Goal: Navigation & Orientation: Find specific page/section

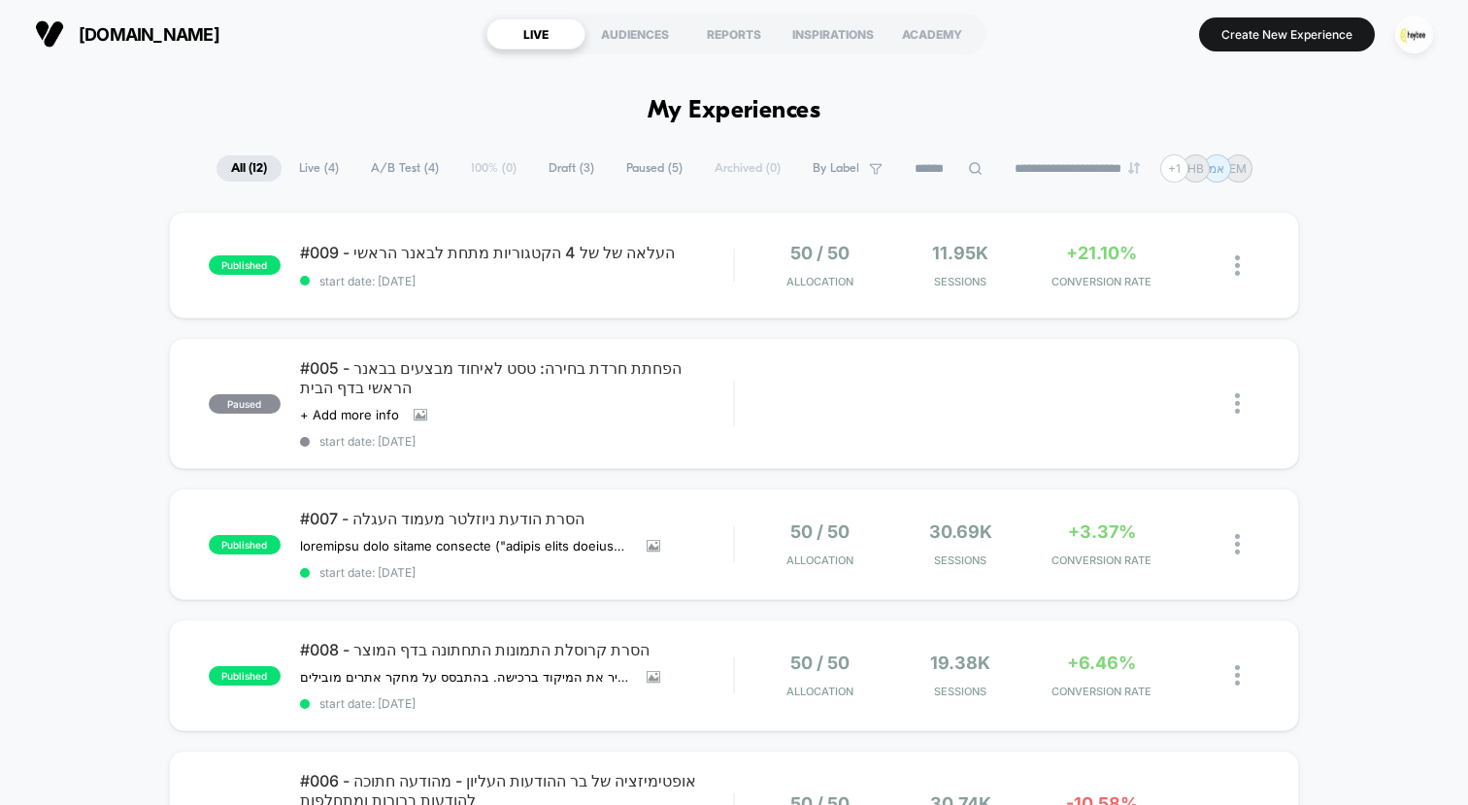
click at [295, 172] on span "Live ( 4 )" at bounding box center [318, 168] width 69 height 26
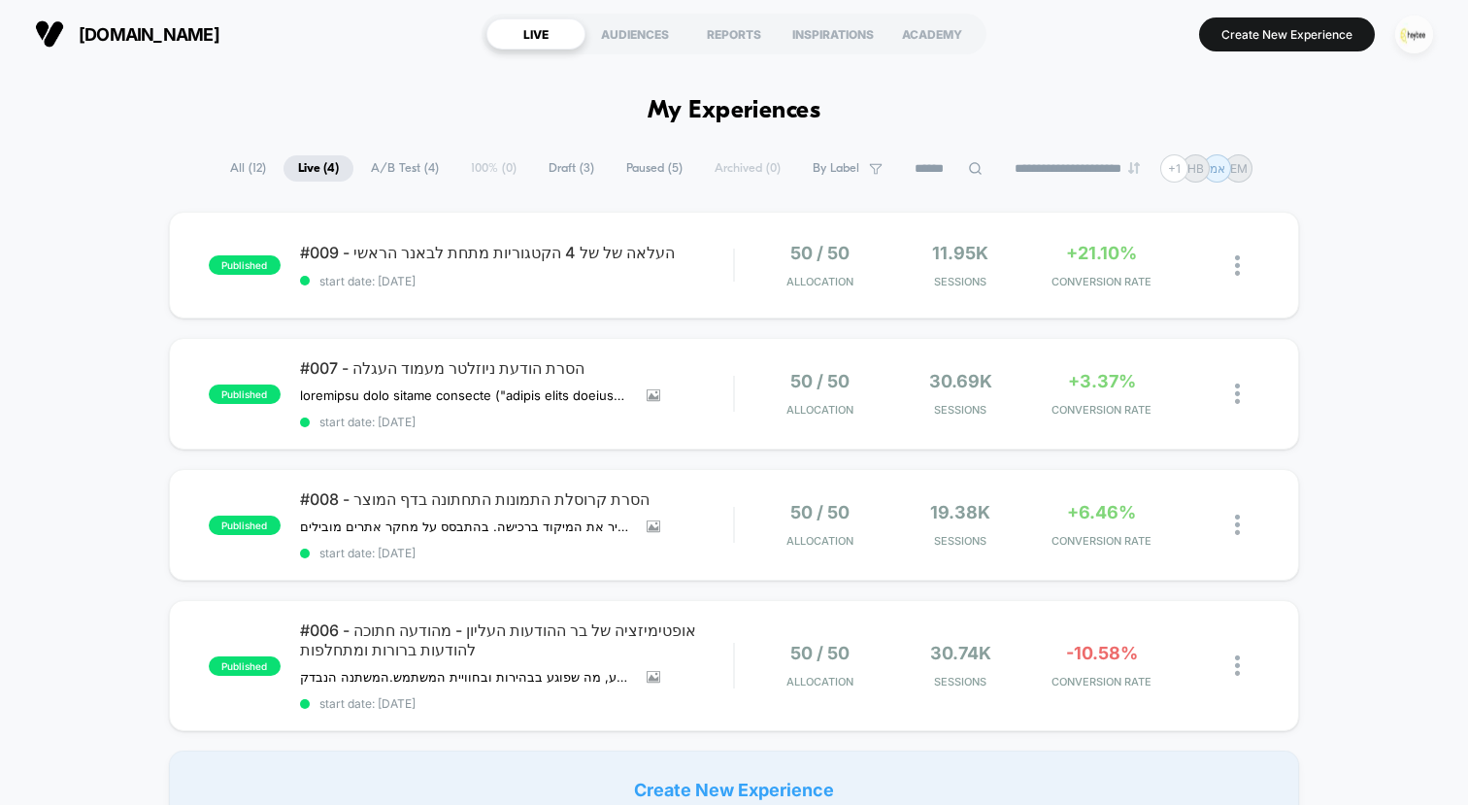
click at [1412, 46] on img "button" at bounding box center [1414, 35] width 38 height 38
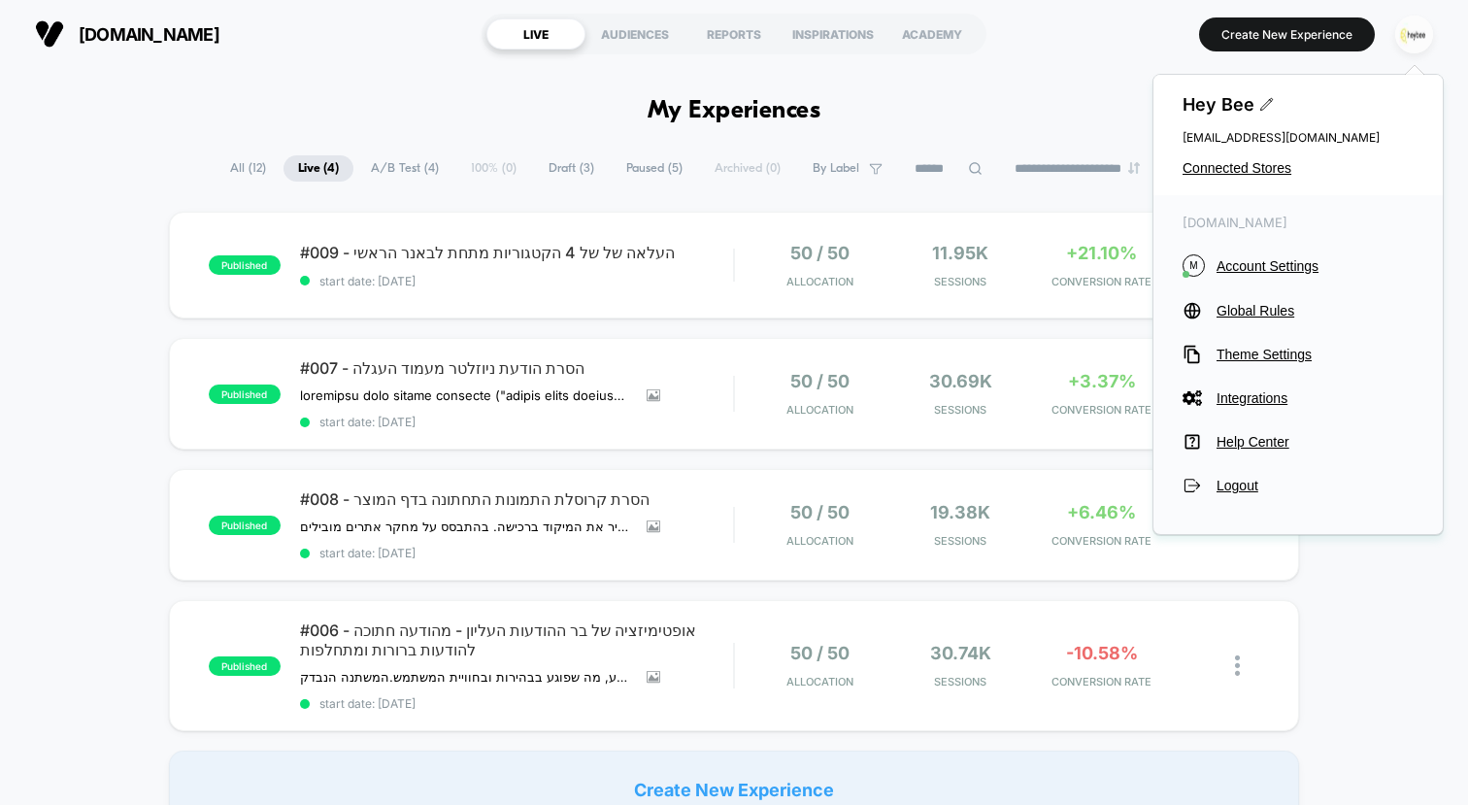
click at [1420, 43] on img "button" at bounding box center [1414, 35] width 38 height 38
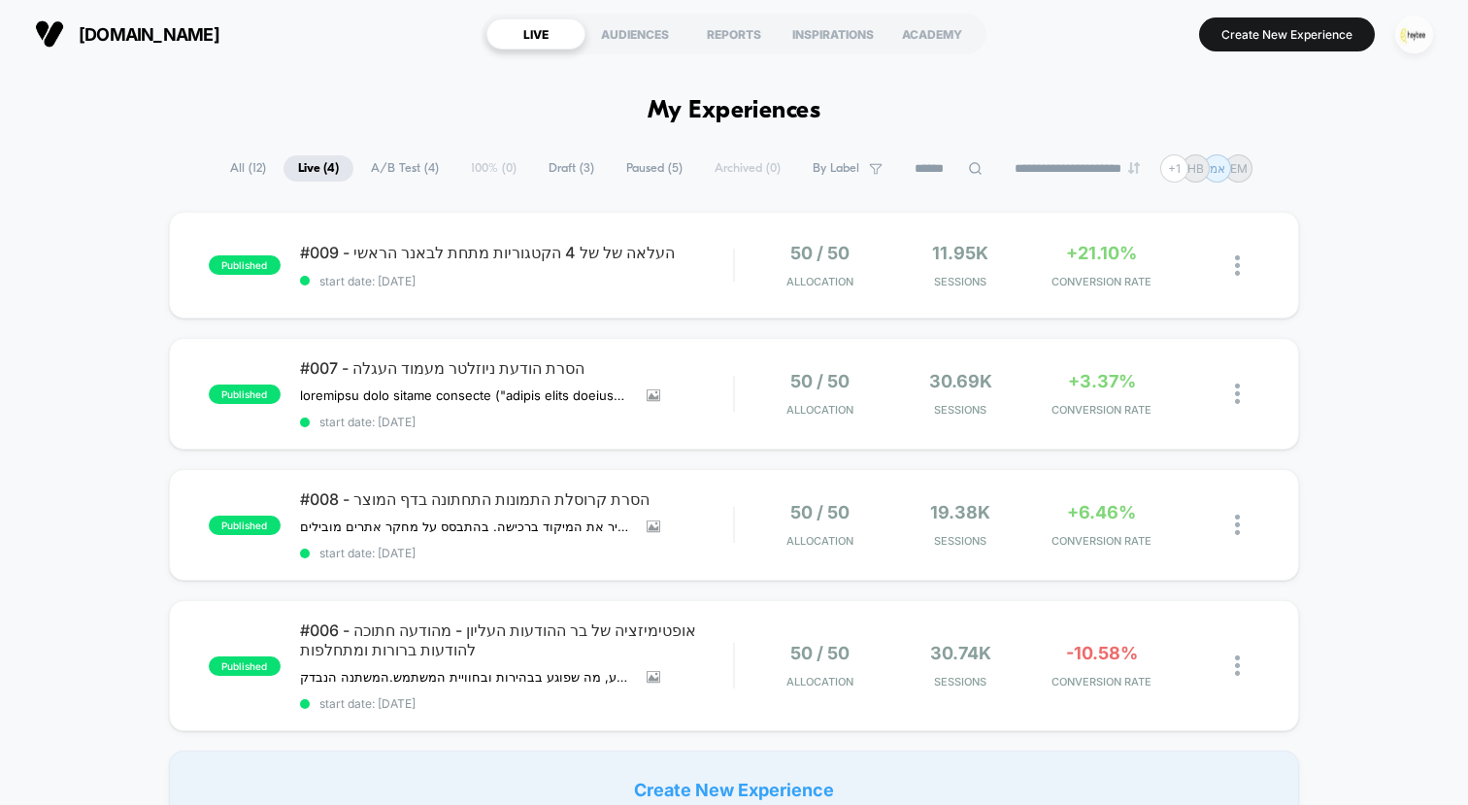
click at [1422, 46] on img "button" at bounding box center [1414, 35] width 38 height 38
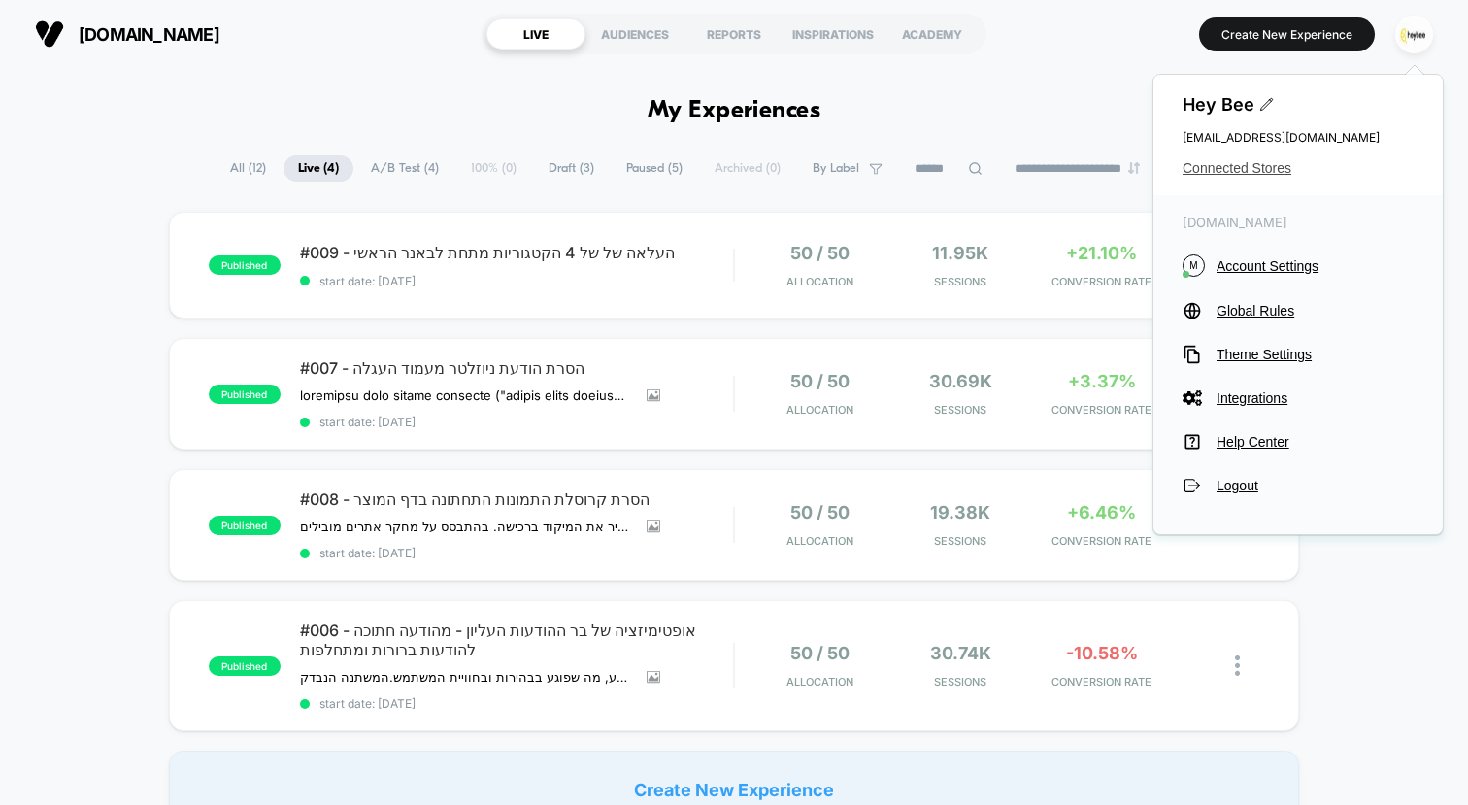
click at [1255, 170] on span "Connected Stores" at bounding box center [1297, 168] width 231 height 16
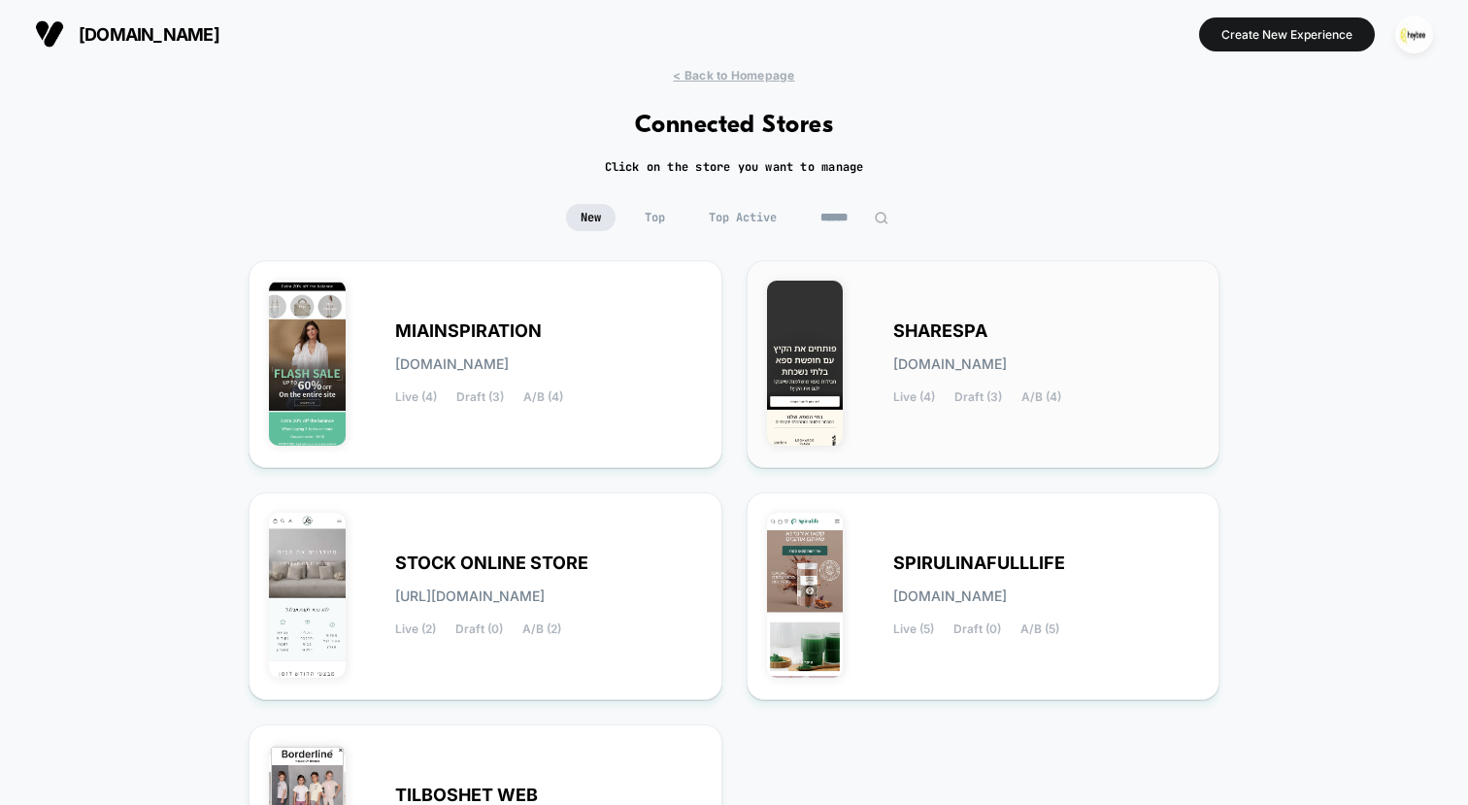
click at [1000, 338] on div "SHARESPA [DOMAIN_NAME] Live (4) Draft (3) A/B (4)" at bounding box center [1046, 364] width 307 height 80
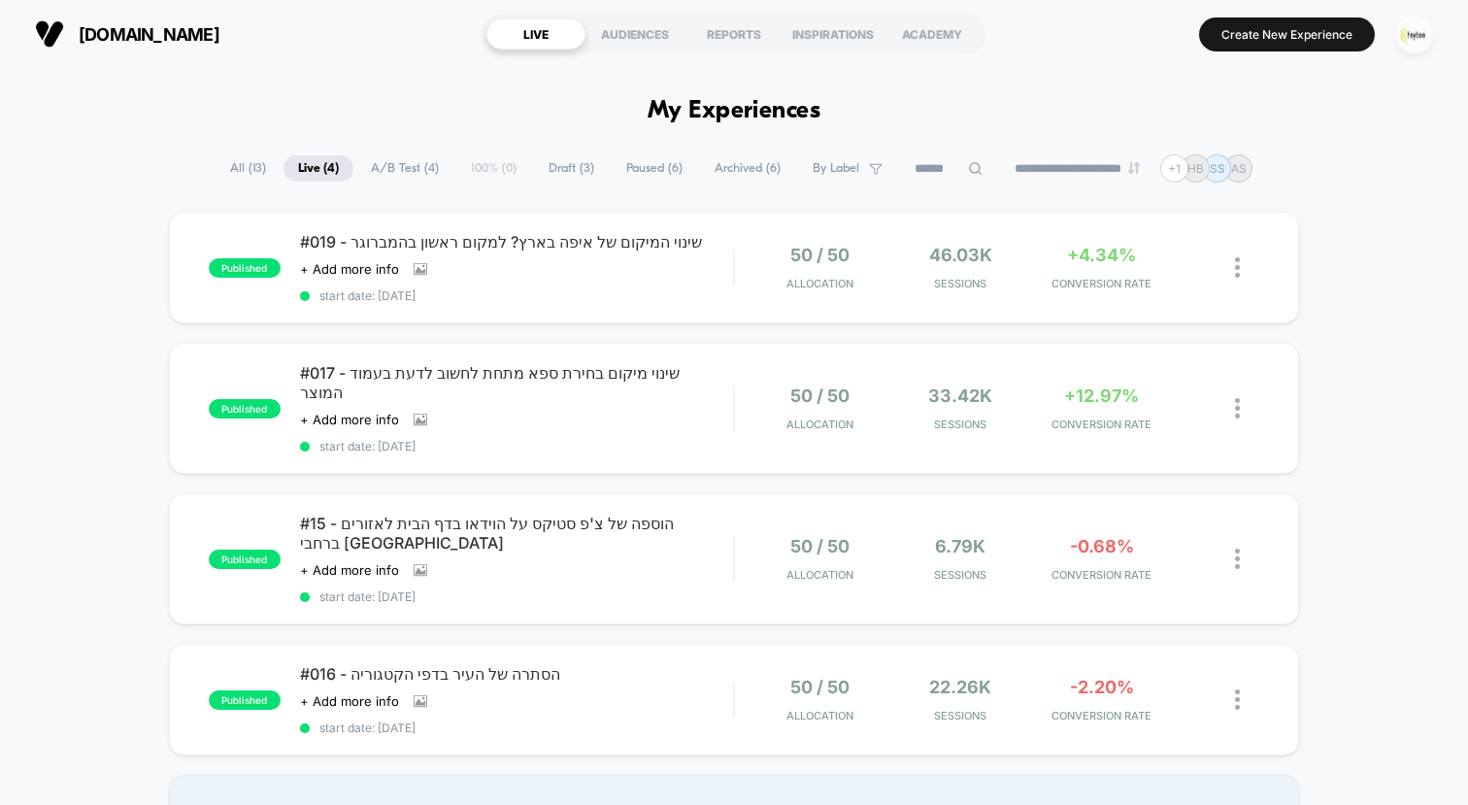
click at [1418, 38] on img "button" at bounding box center [1414, 35] width 38 height 38
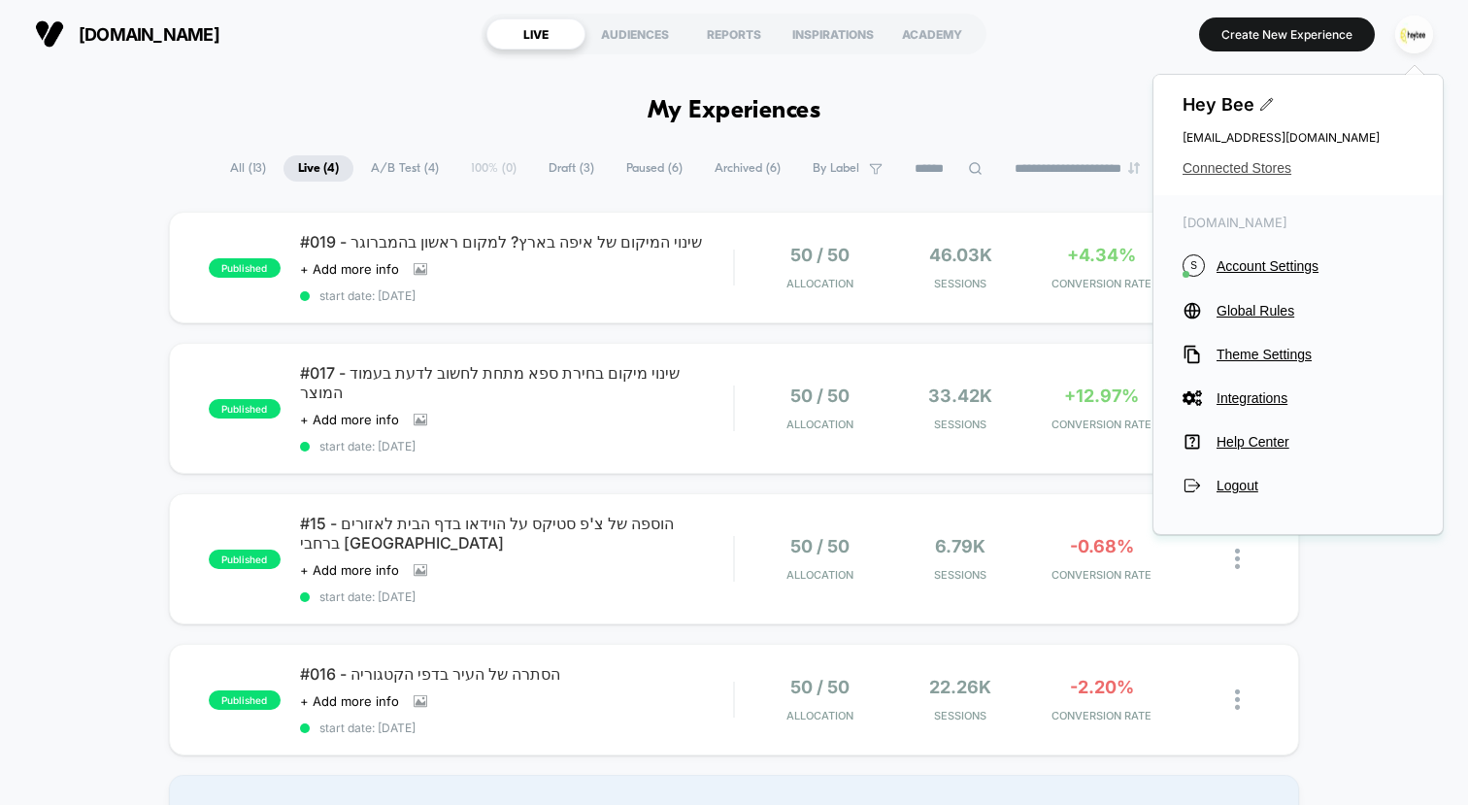
click at [1260, 168] on span "Connected Stores" at bounding box center [1297, 168] width 231 height 16
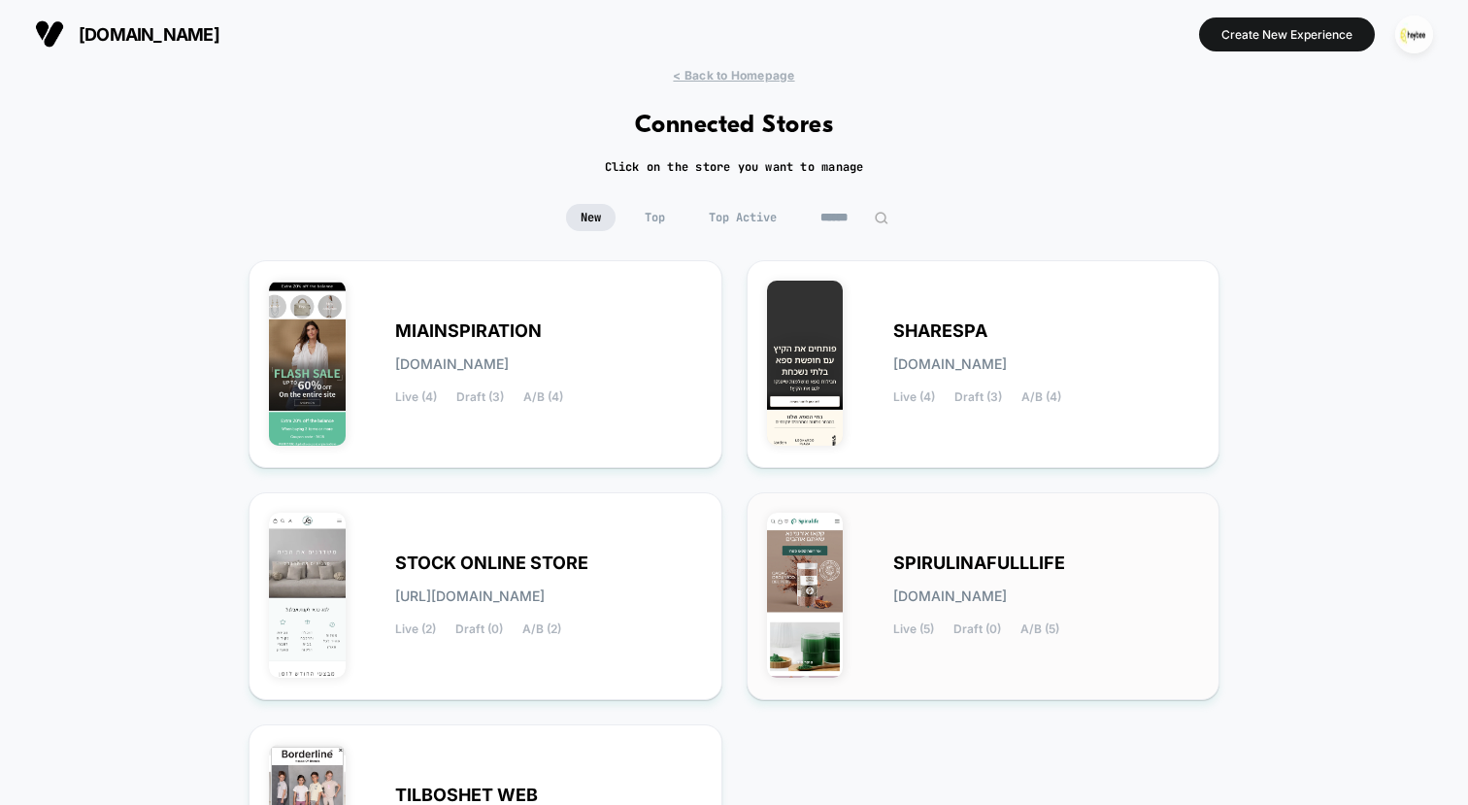
click at [975, 566] on span "SPIRULINAFULLLIFE" at bounding box center [979, 563] width 172 height 14
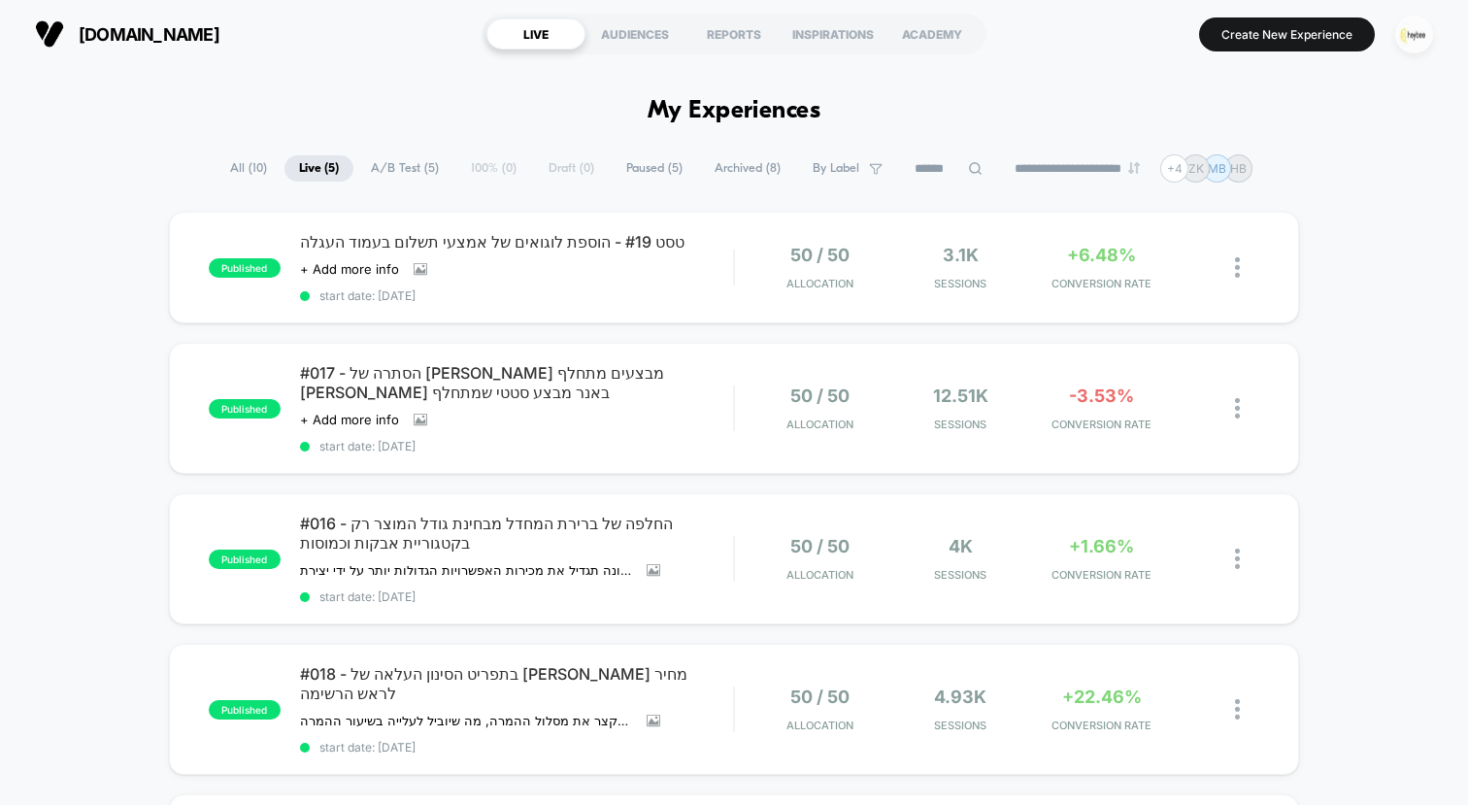
click at [1405, 43] on img "button" at bounding box center [1414, 35] width 38 height 38
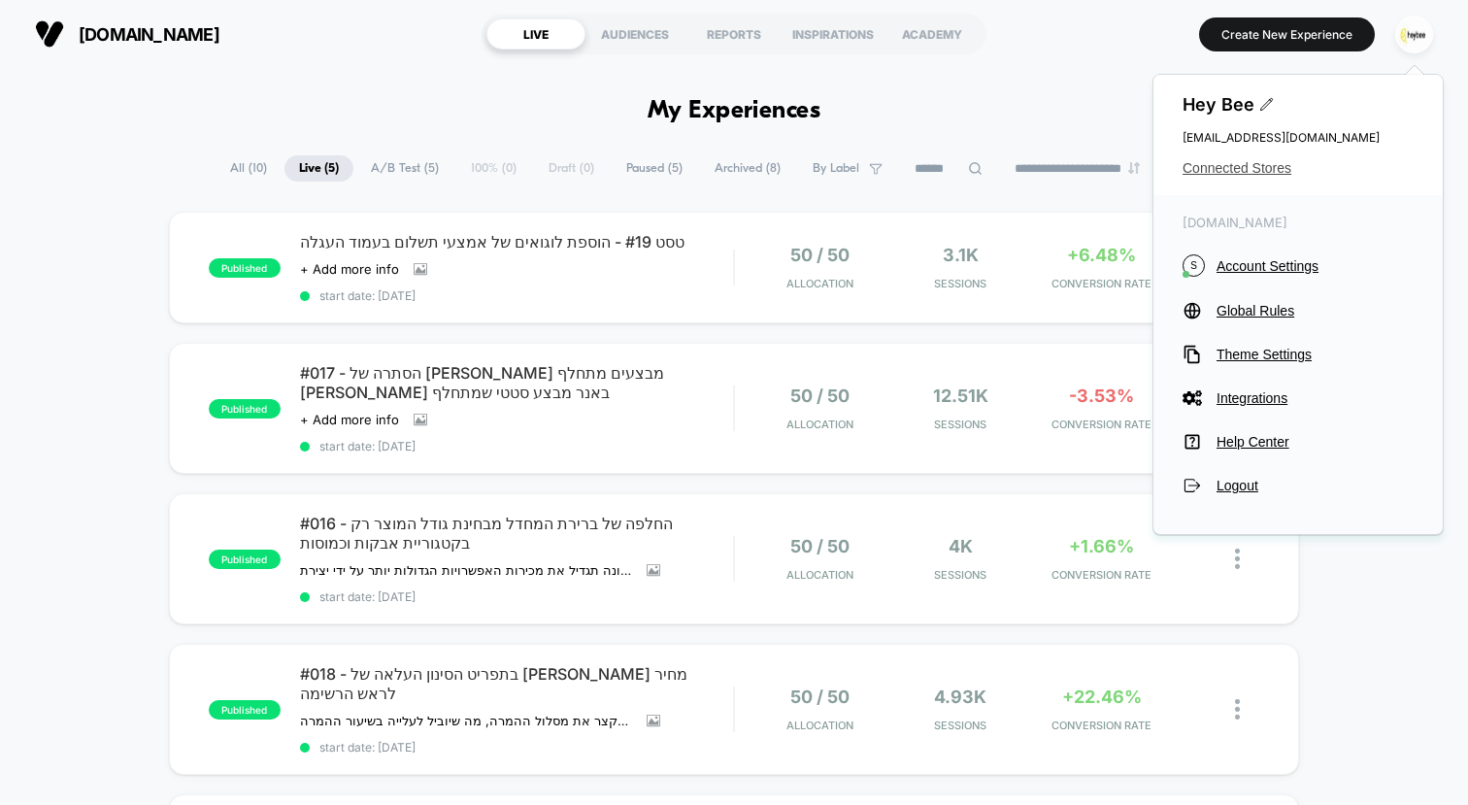
click at [1258, 166] on span "Connected Stores" at bounding box center [1297, 168] width 231 height 16
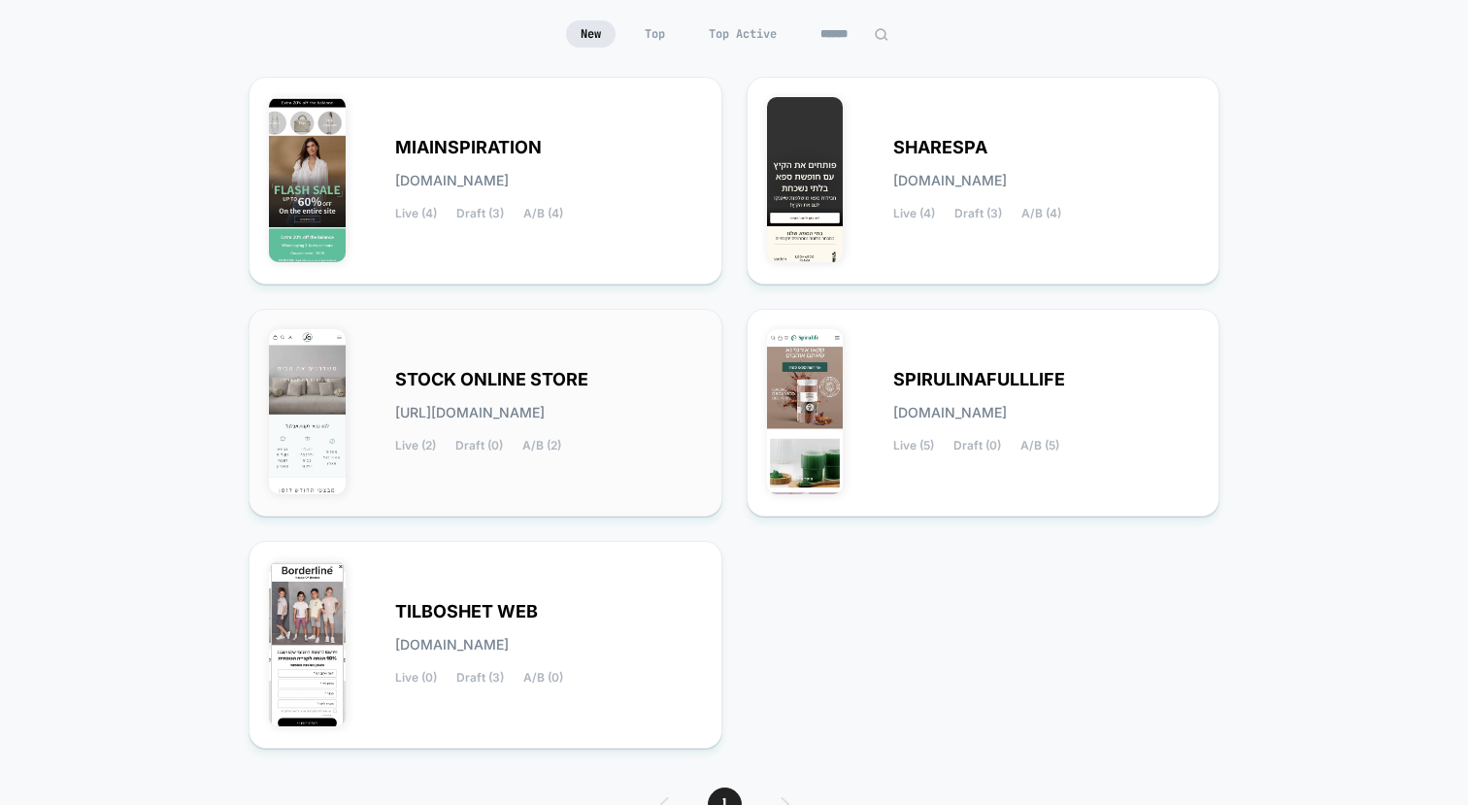
click at [545, 415] on span "[URL][DOMAIN_NAME]" at bounding box center [469, 413] width 149 height 14
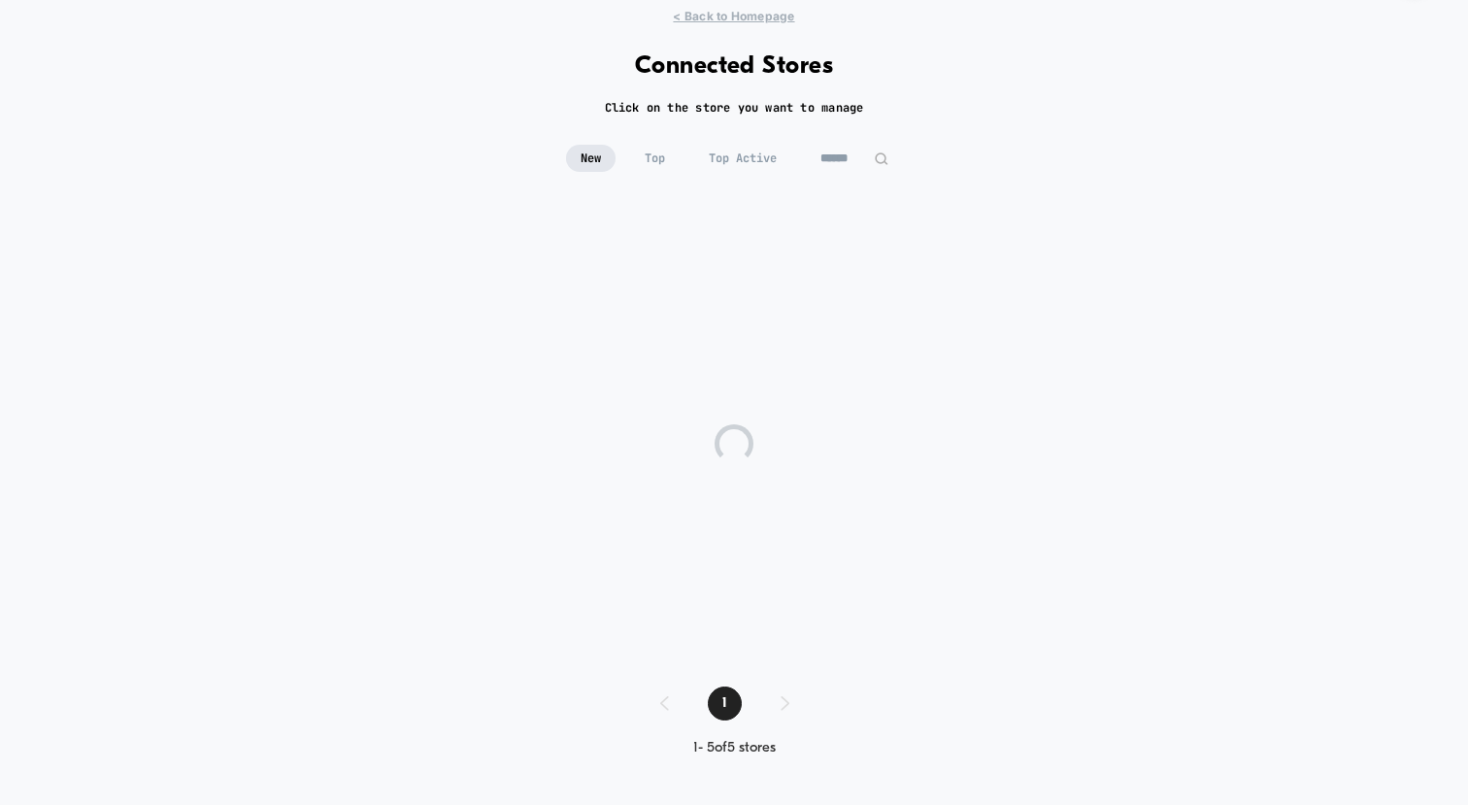
scroll to position [58, 0]
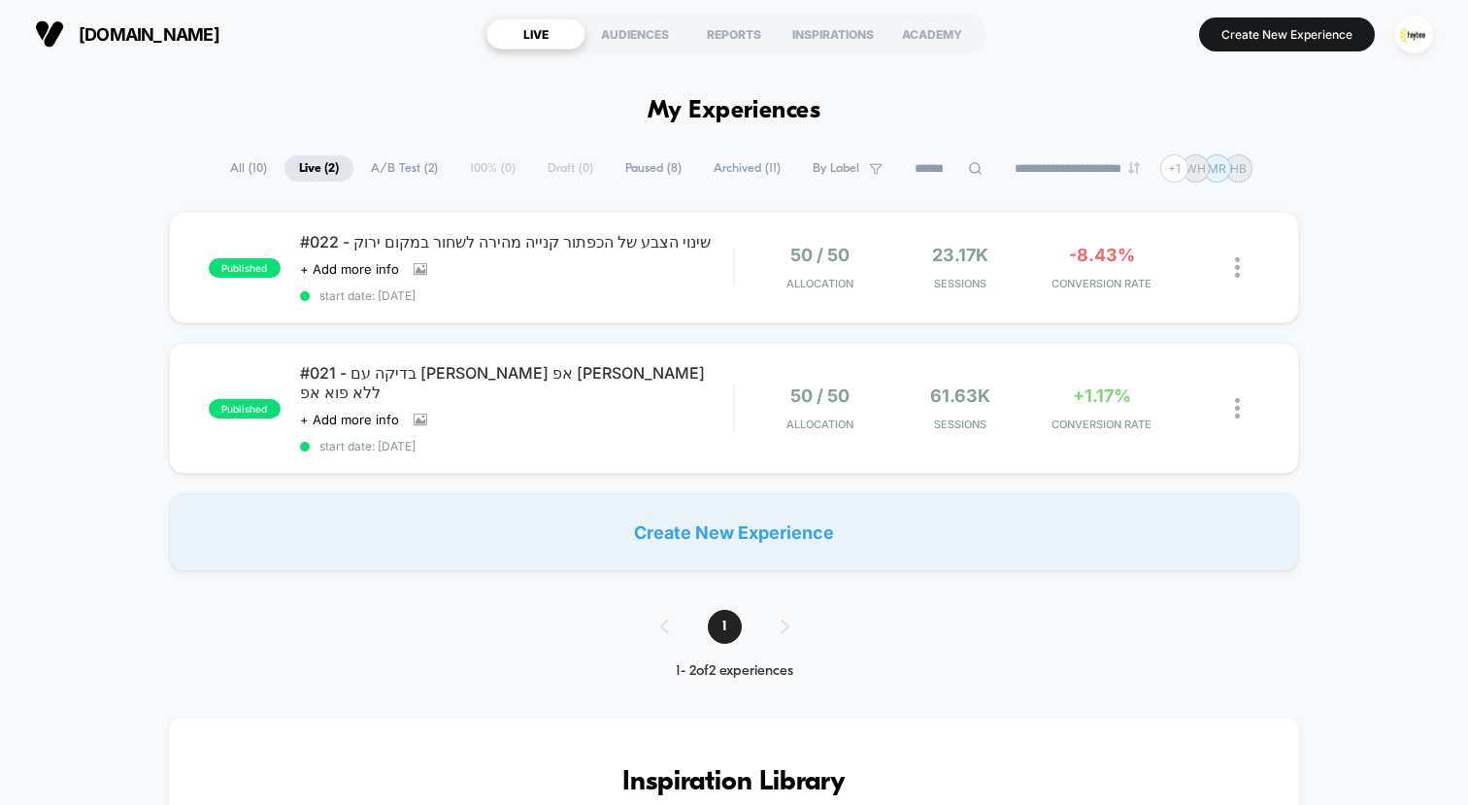
click at [230, 169] on span "All ( 10 )" at bounding box center [249, 168] width 66 height 26
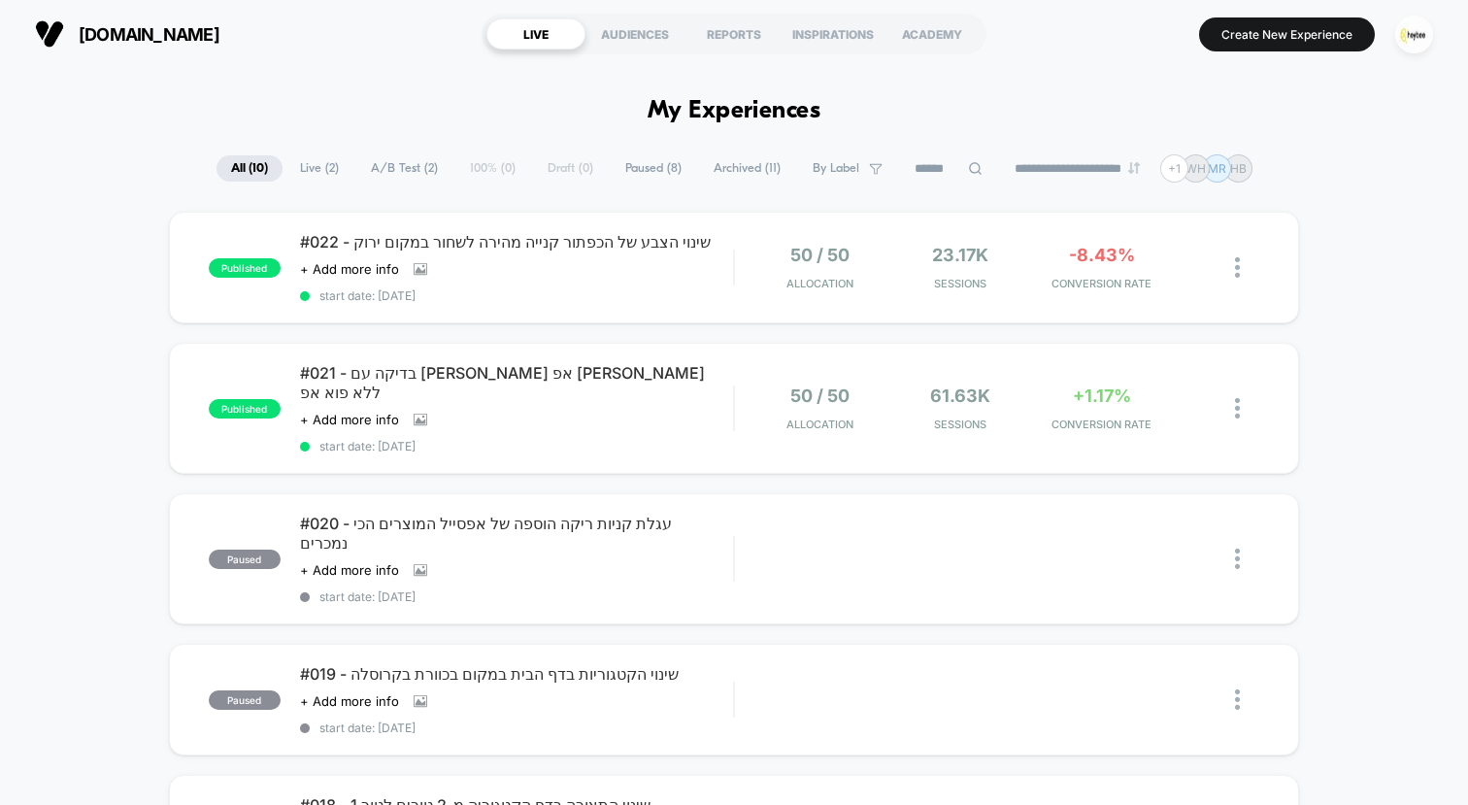
click at [309, 176] on span "Live ( 2 )" at bounding box center [319, 168] width 68 height 26
